Goal: Navigation & Orientation: Find specific page/section

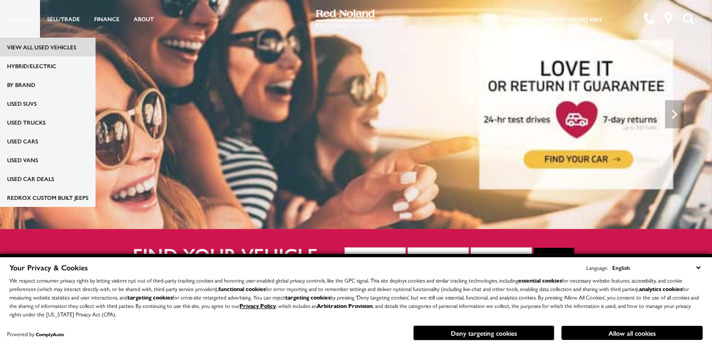
click at [36, 48] on link "View All Used Vehicles" at bounding box center [48, 47] width 96 height 19
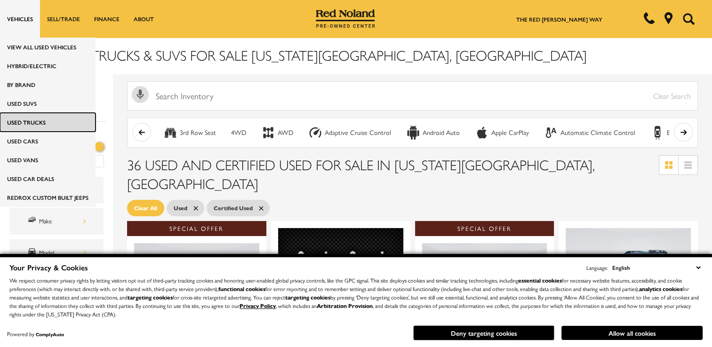
click at [30, 125] on link "Used Trucks" at bounding box center [48, 122] width 96 height 19
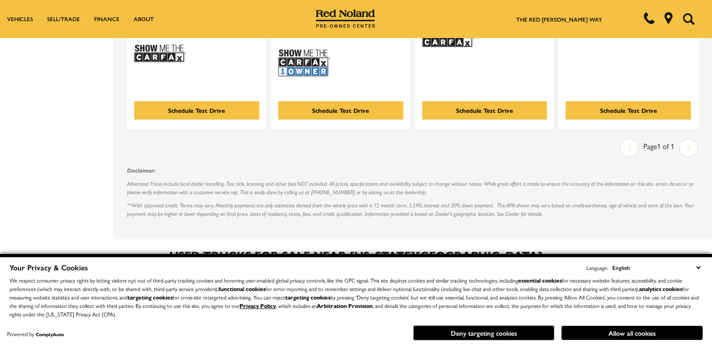
scroll to position [988, 0]
